Goal: Task Accomplishment & Management: Manage account settings

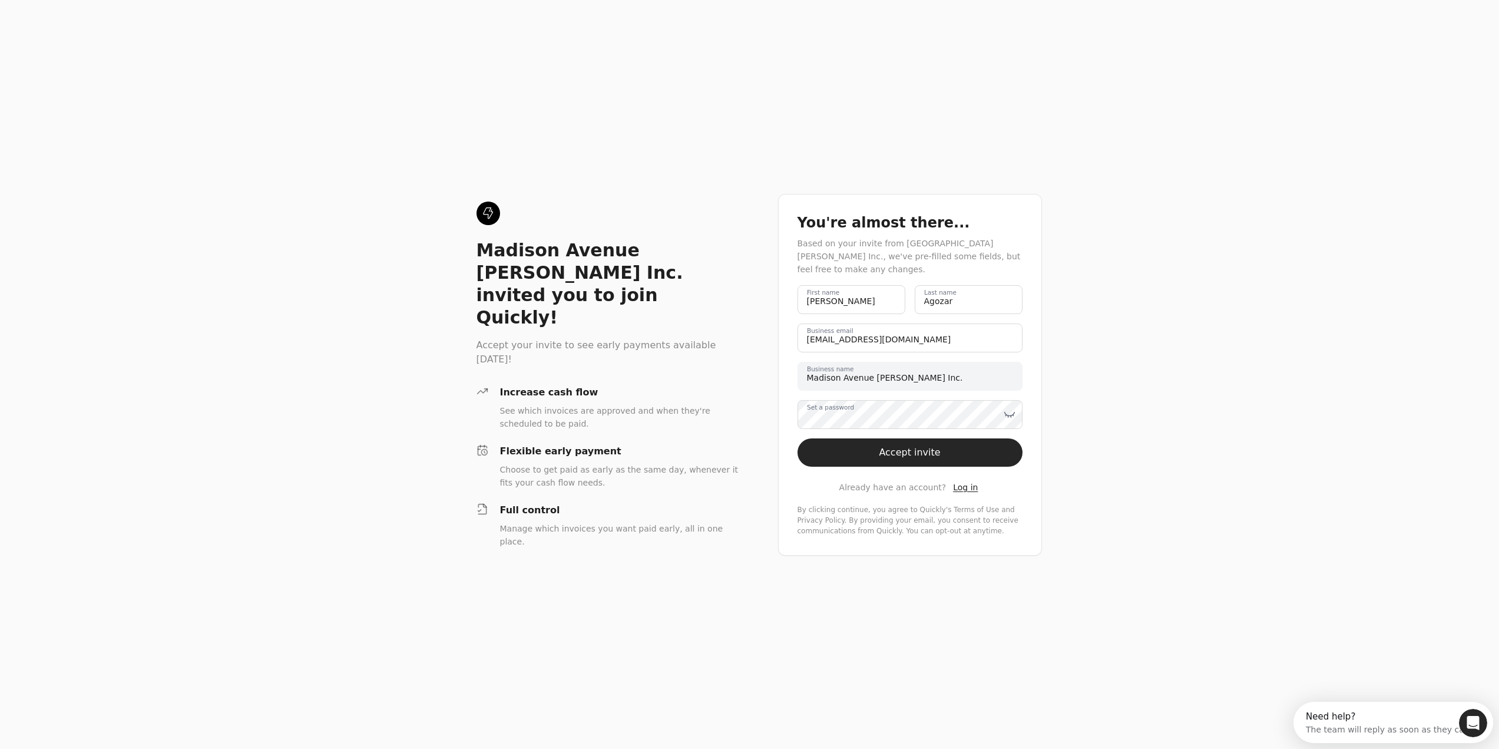
click at [1103, 431] on div "Madison Avenue [PERSON_NAME] Inc. invited you to join Quickly! Accept your invi…" at bounding box center [749, 374] width 1499 height 749
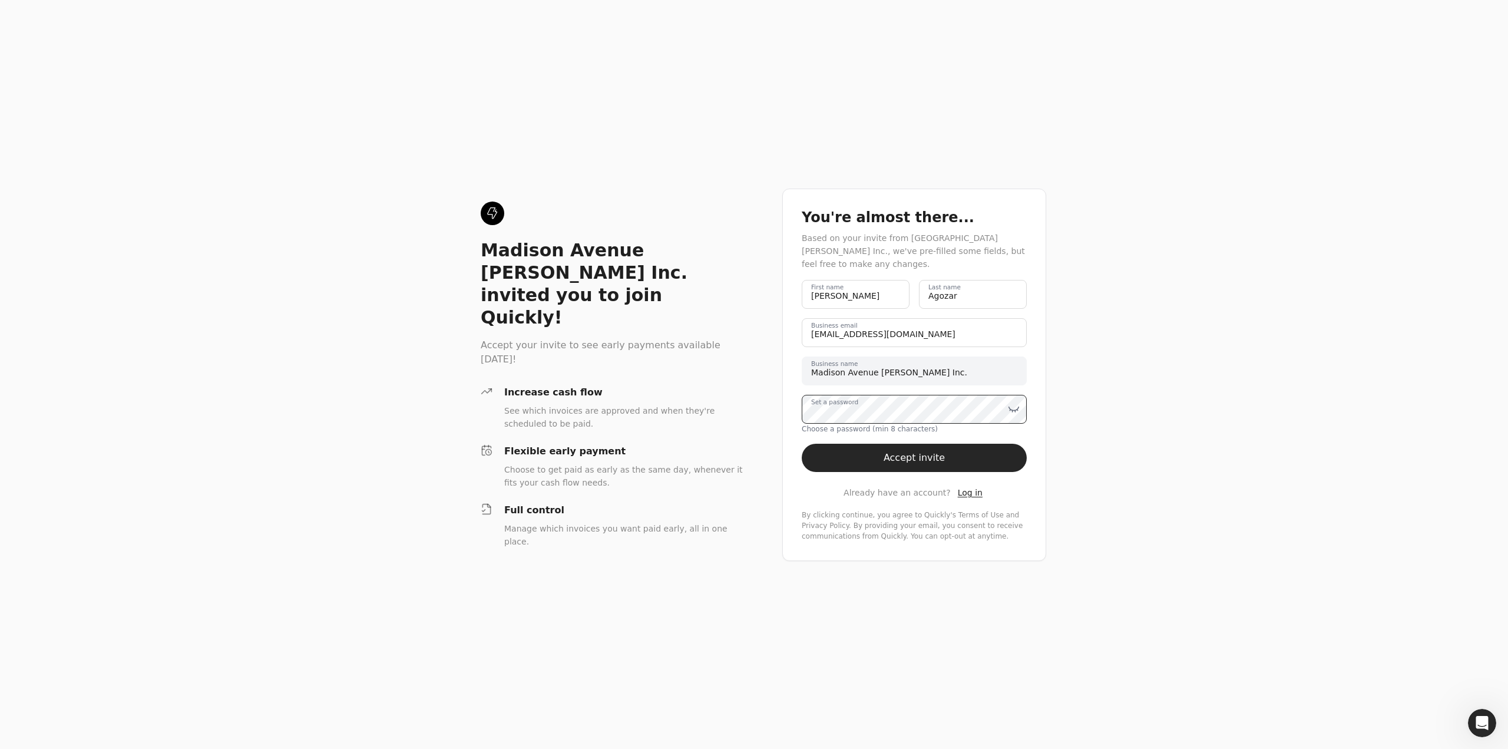
click at [746, 416] on div "Madison Avenue [PERSON_NAME] Inc. invited you to join Quickly! Accept your invi…" at bounding box center [754, 374] width 1508 height 749
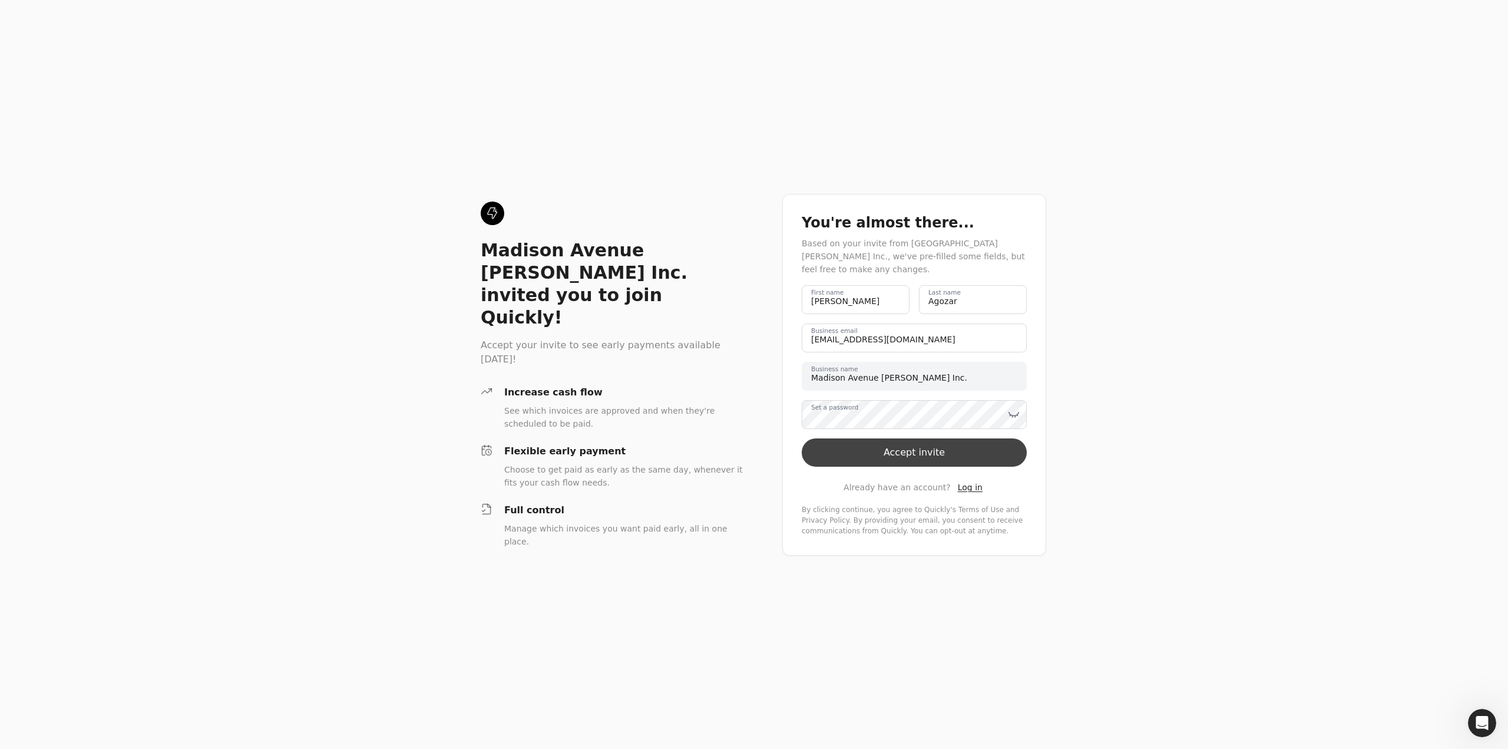
click at [896, 458] on button "Accept invite" at bounding box center [914, 452] width 225 height 28
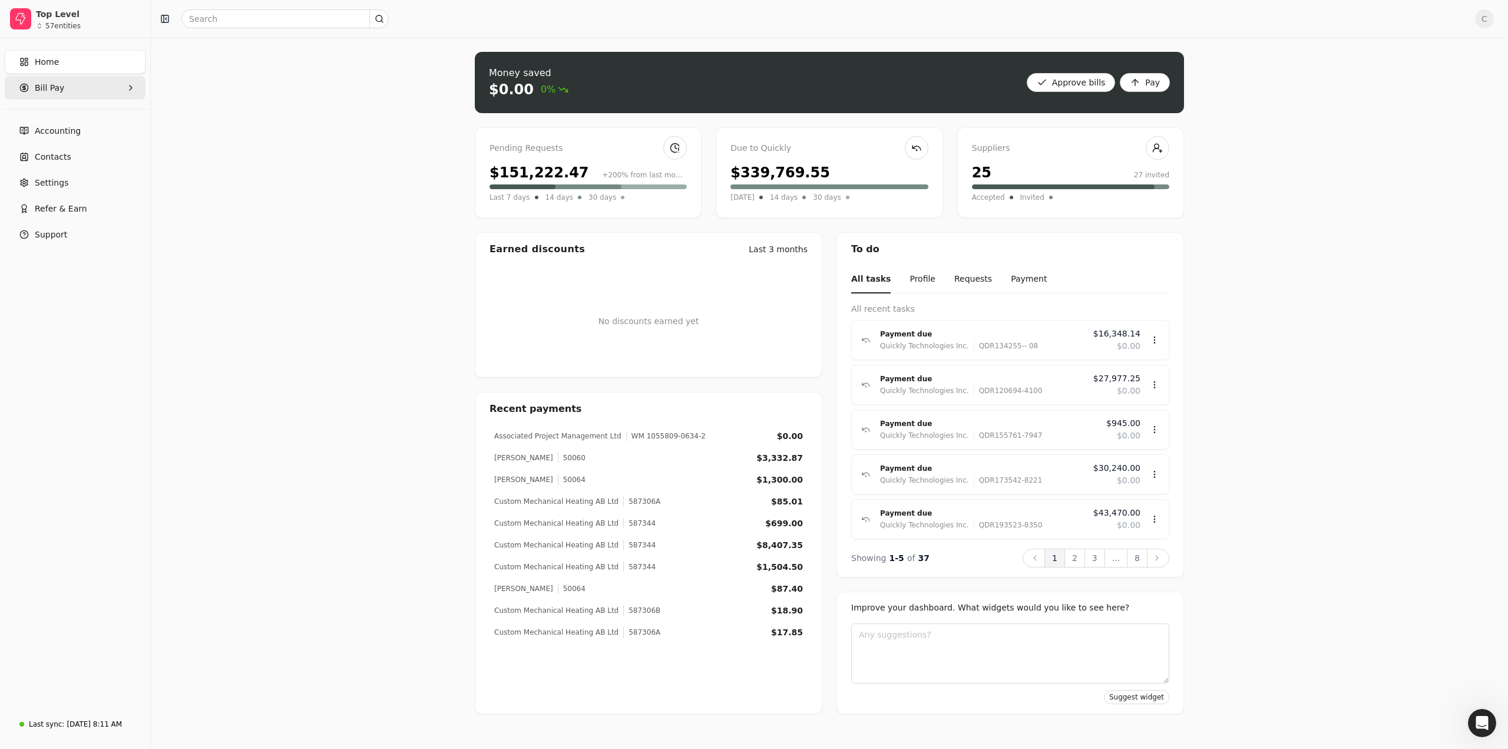
click at [51, 89] on span "Bill Pay" at bounding box center [49, 88] width 29 height 12
click at [57, 201] on link "Paid" at bounding box center [75, 194] width 136 height 24
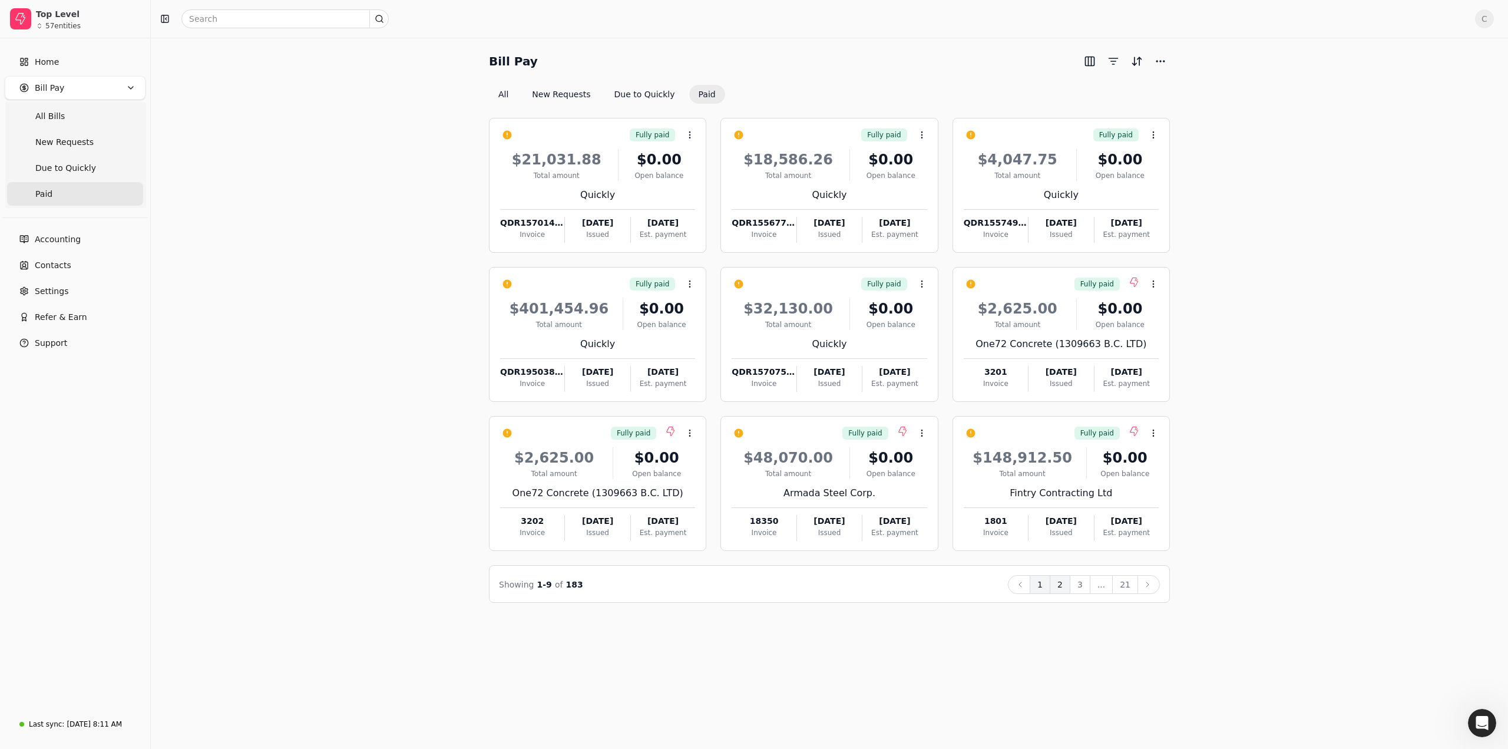
click at [1065, 587] on button "2" at bounding box center [1060, 584] width 21 height 19
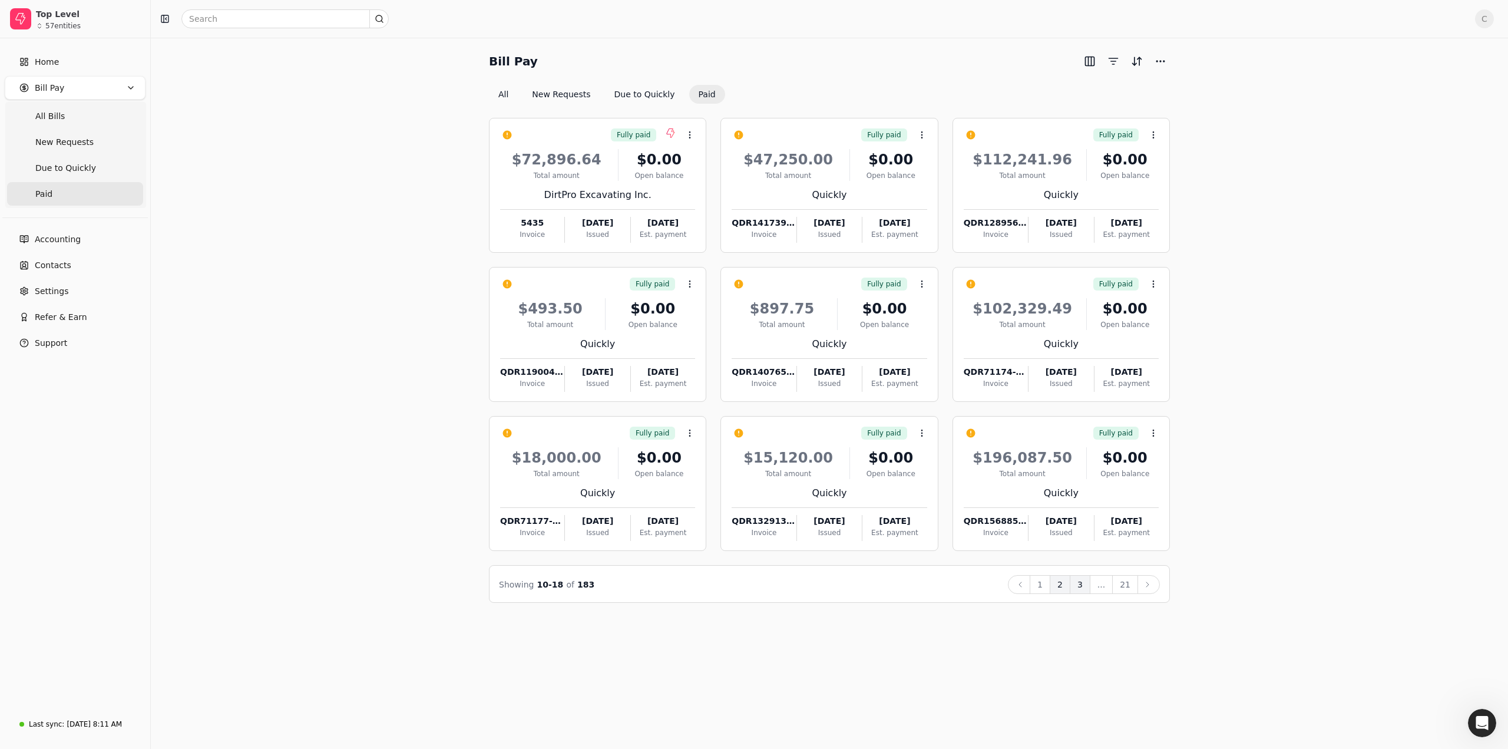
click at [1084, 587] on button "3" at bounding box center [1080, 584] width 21 height 19
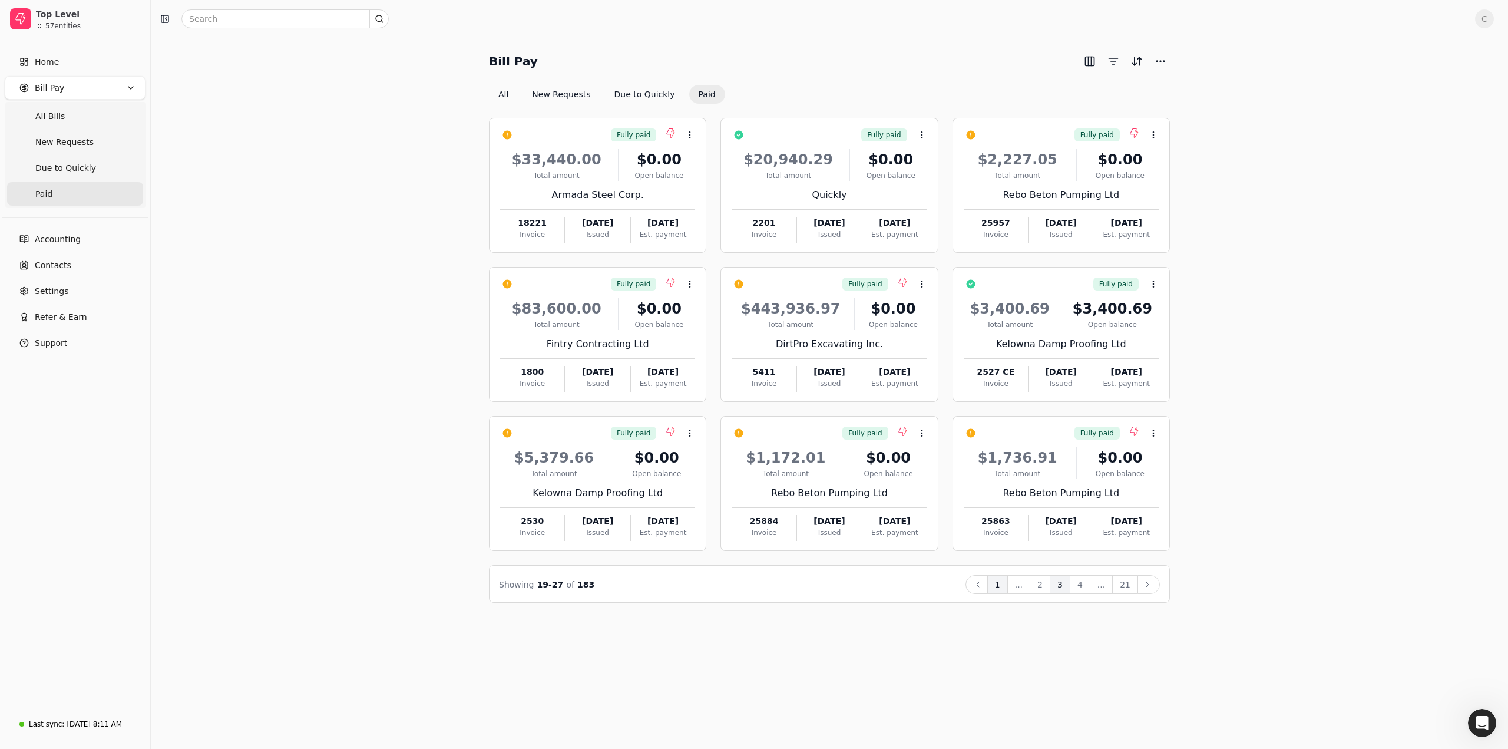
click at [1004, 588] on button "1" at bounding box center [997, 584] width 21 height 19
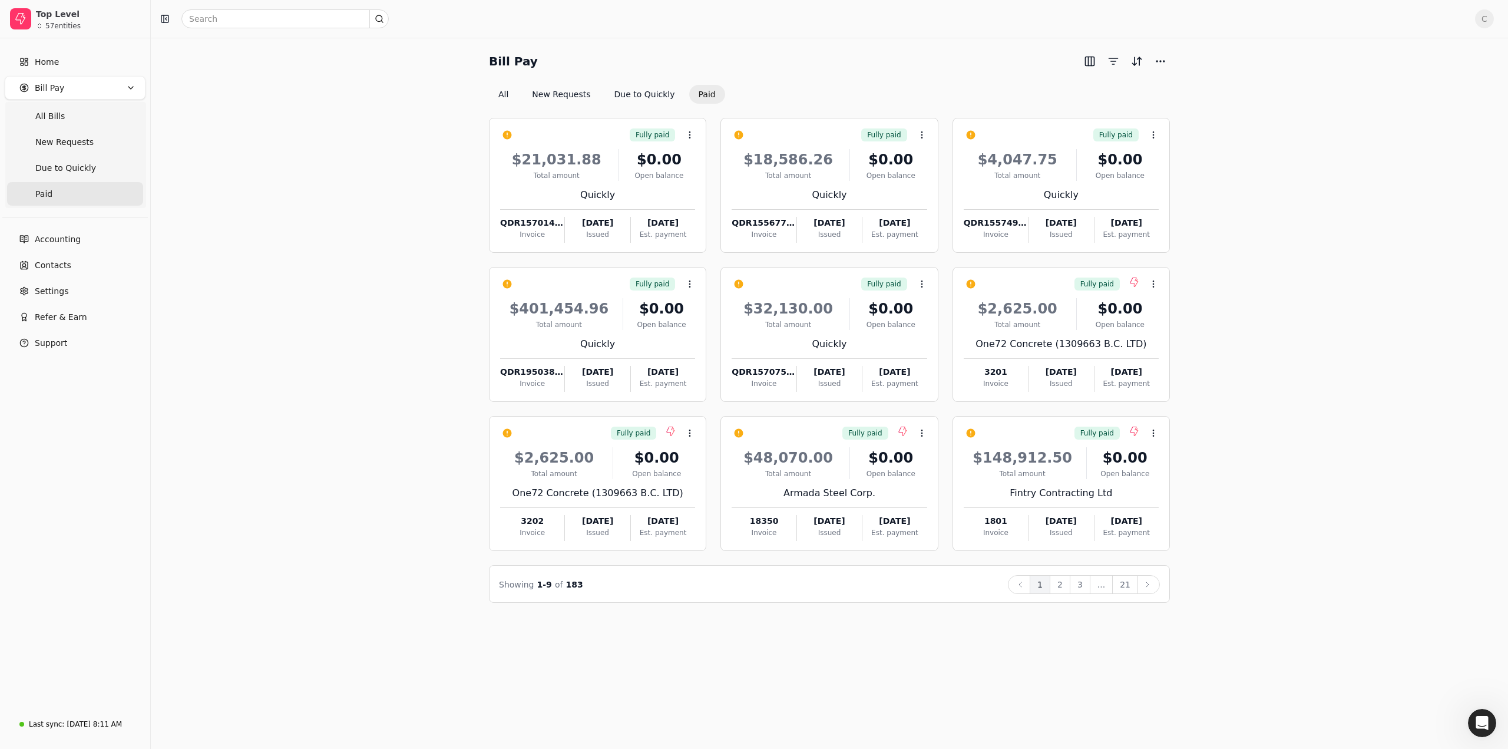
click at [695, 95] on button "Paid" at bounding box center [707, 94] width 36 height 19
click at [690, 93] on button "Paid" at bounding box center [707, 94] width 36 height 19
click at [1166, 62] on button "More" at bounding box center [1160, 61] width 19 height 19
click at [1088, 105] on div "Export CSV" at bounding box center [1103, 104] width 127 height 19
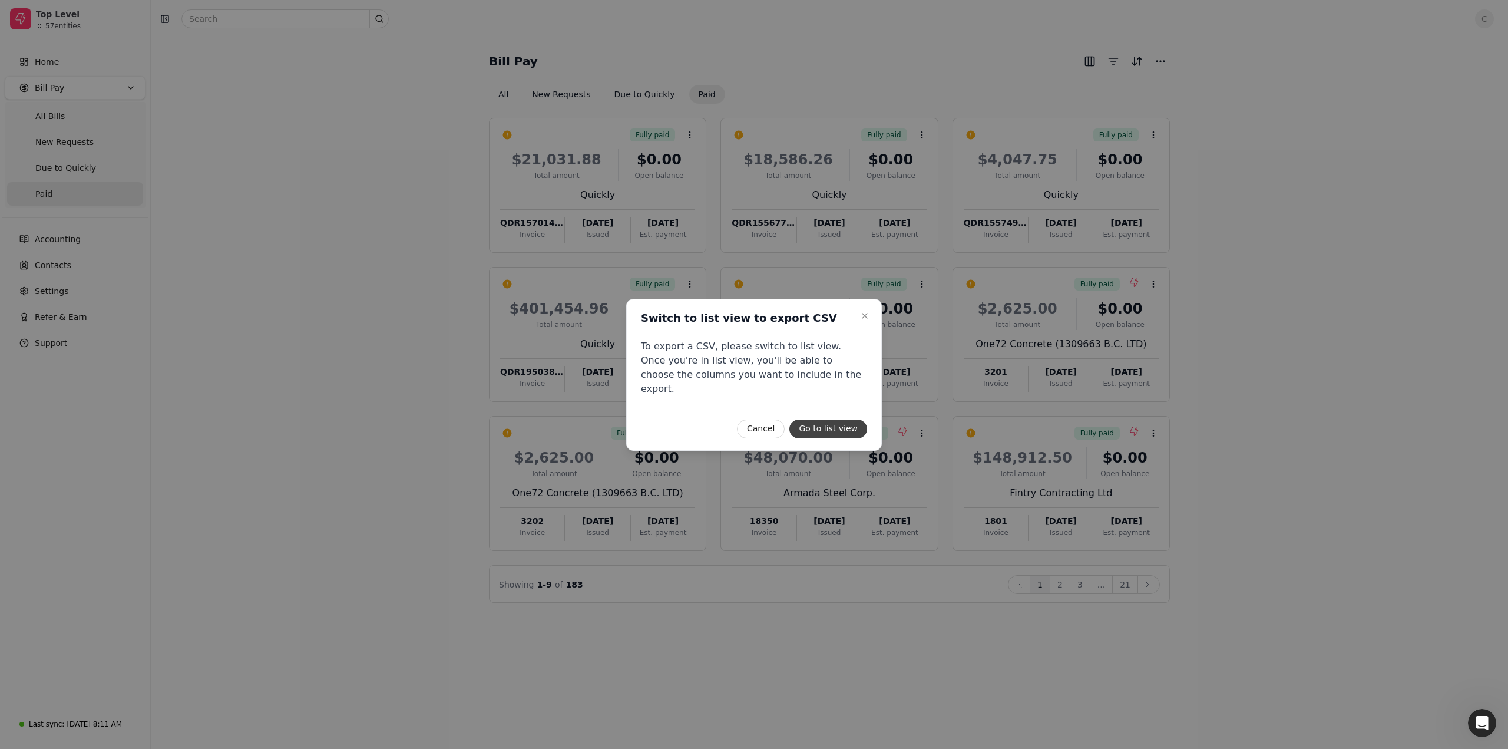
click at [831, 420] on button "Go to list view" at bounding box center [828, 428] width 78 height 19
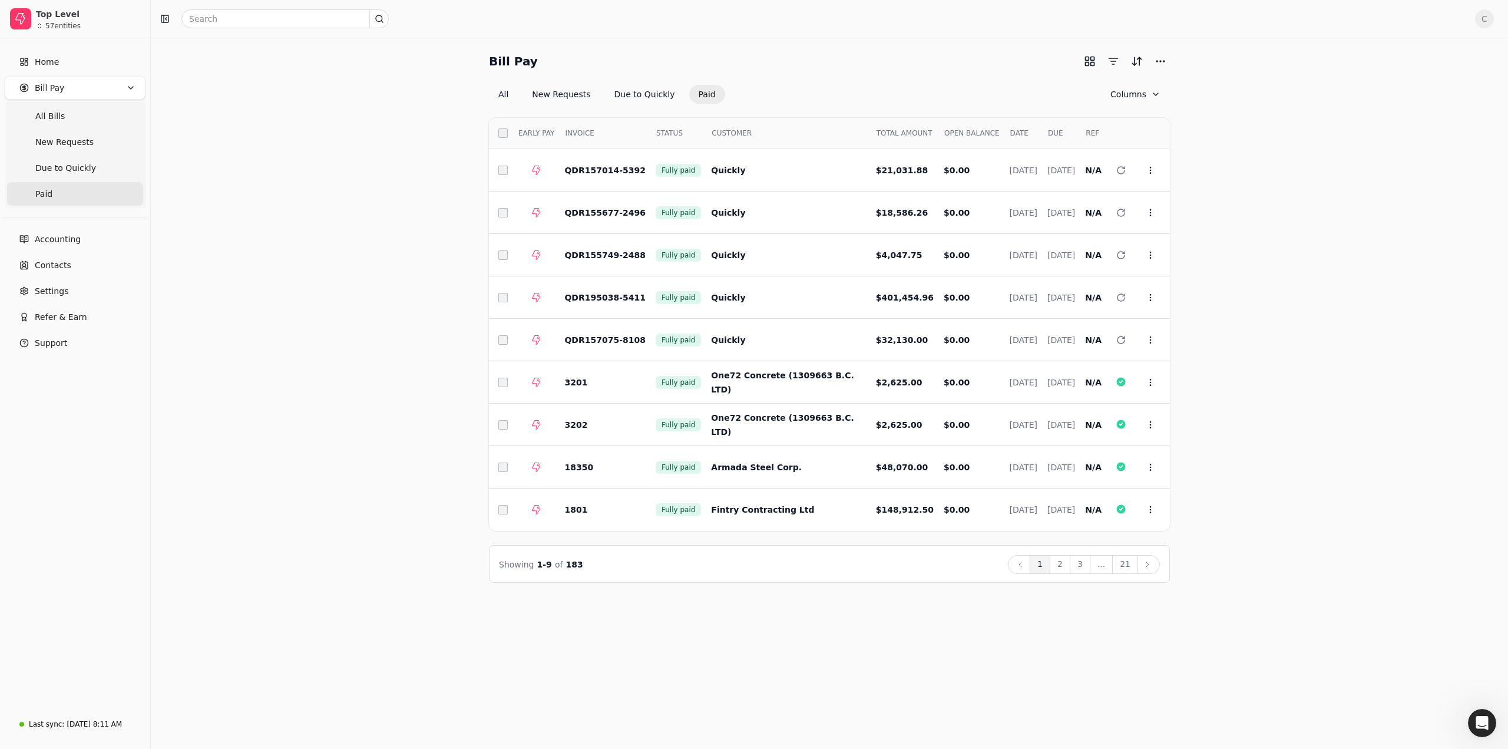
click at [700, 94] on button "Paid" at bounding box center [707, 94] width 36 height 19
click at [726, 176] on td "Quickly" at bounding box center [783, 170] width 164 height 42
click at [604, 169] on span "QDR157014-5392" at bounding box center [604, 170] width 81 height 9
click at [558, 98] on button "New Requests" at bounding box center [560, 94] width 77 height 19
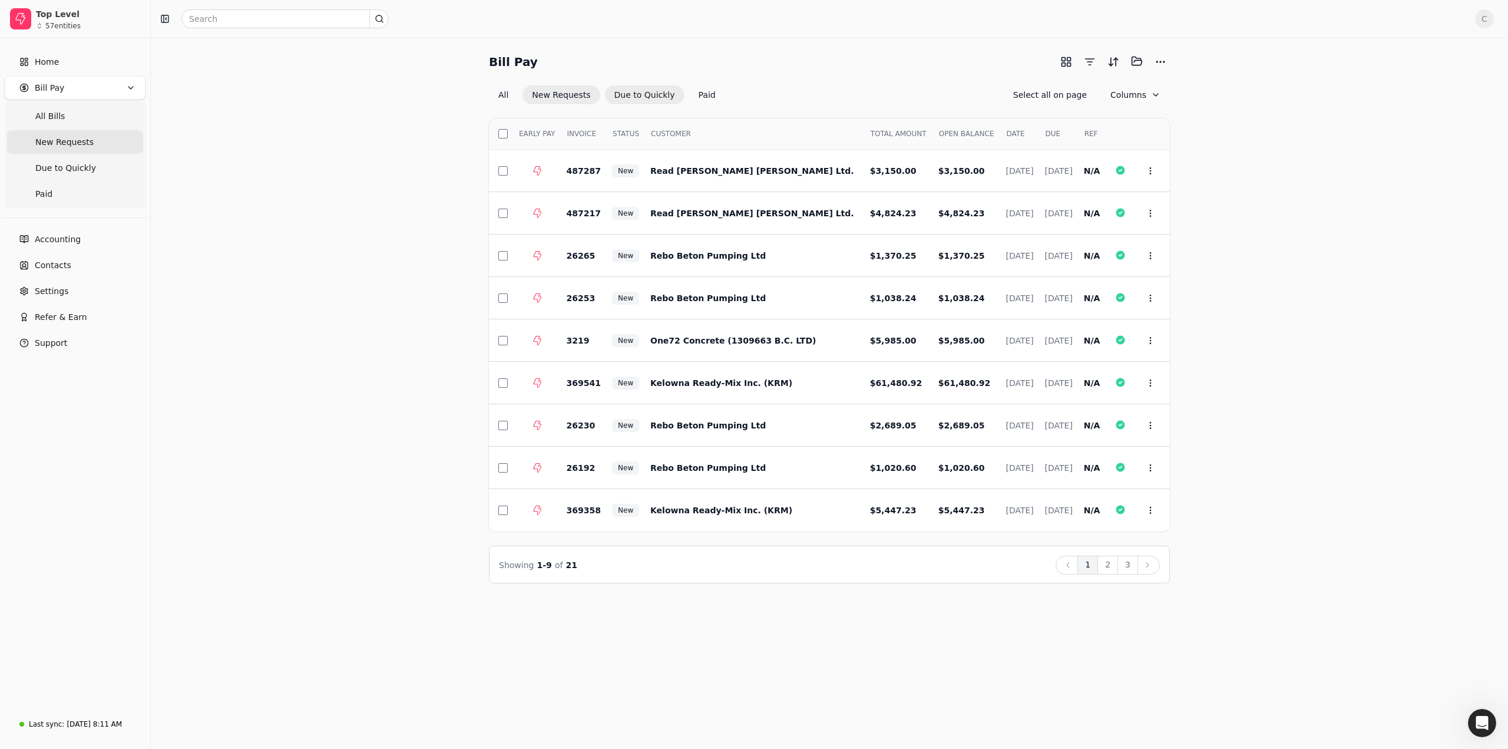
click at [634, 97] on button "Due to Quickly" at bounding box center [645, 94] width 80 height 19
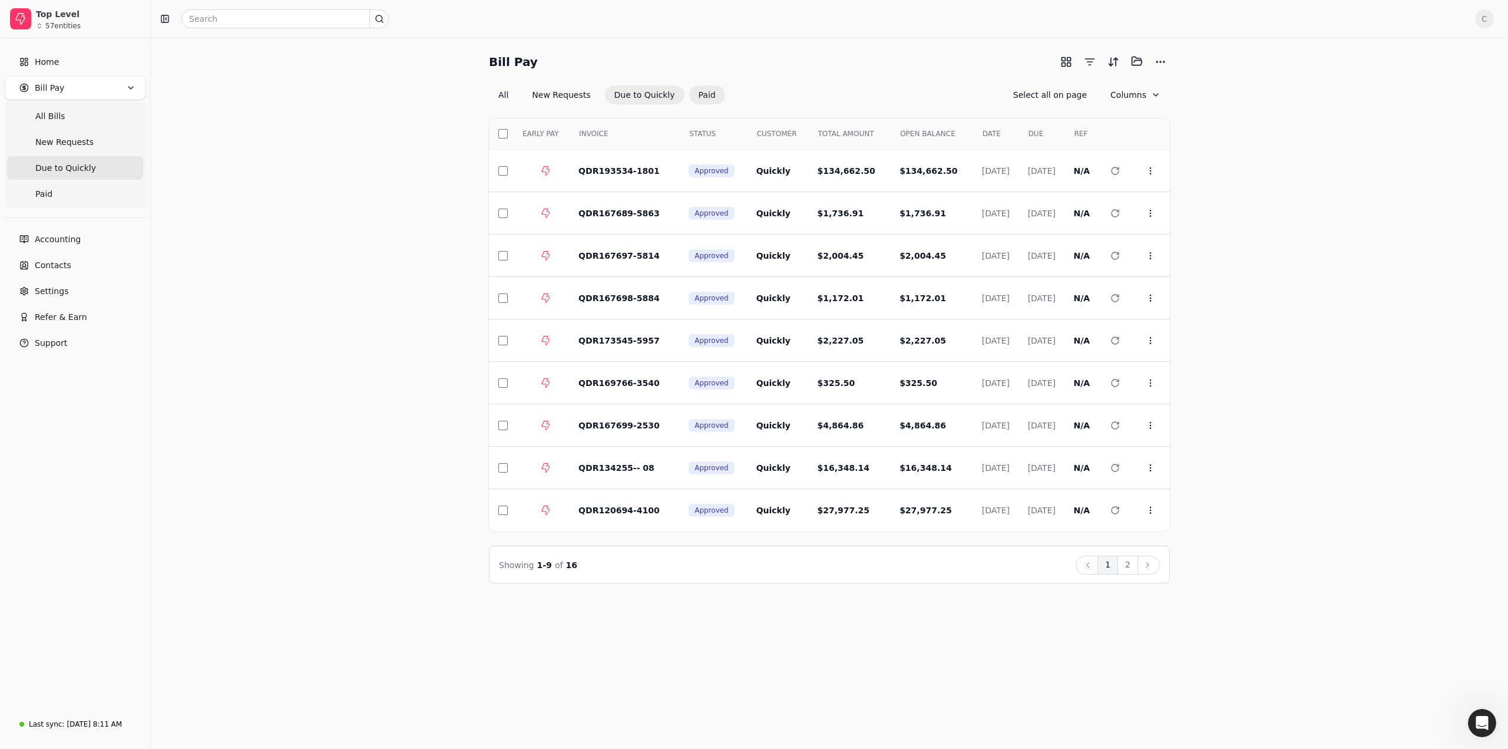
click at [696, 98] on button "Paid" at bounding box center [707, 94] width 36 height 19
